Goal: Find specific page/section: Find specific page/section

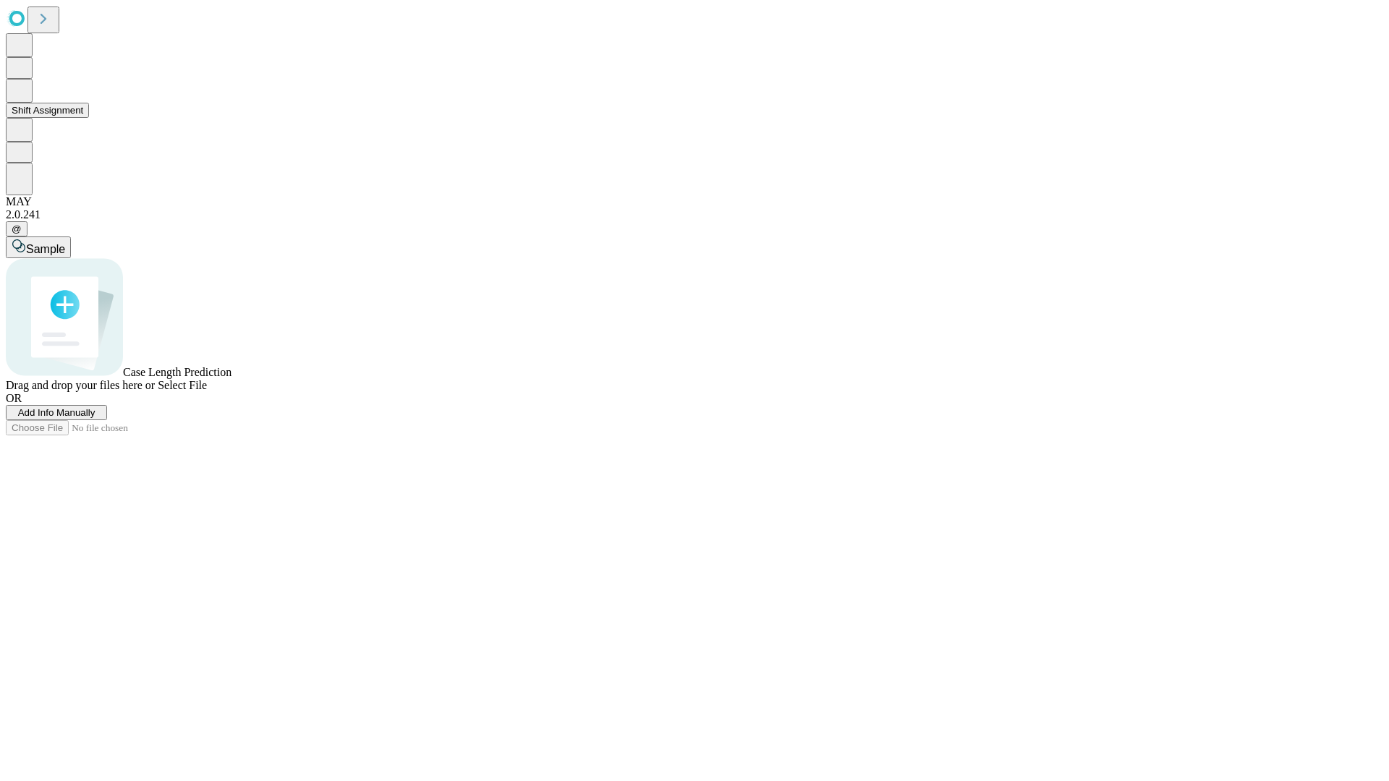
click at [89, 118] on button "Shift Assignment" at bounding box center [47, 110] width 83 height 15
